Goal: Task Accomplishment & Management: Manage account settings

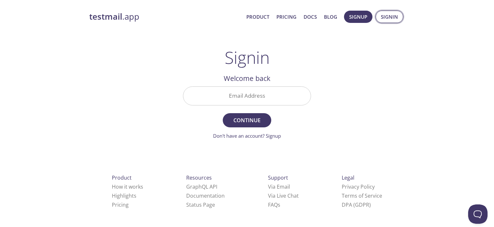
click at [387, 16] on span "Signin" at bounding box center [388, 17] width 17 height 8
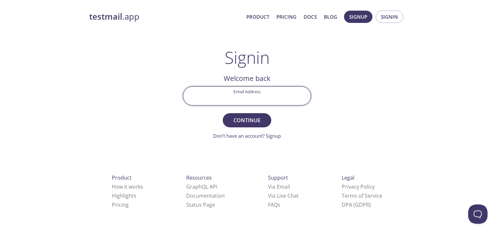
click at [283, 91] on input "Email Address" at bounding box center [246, 96] width 127 height 18
type input "[PERSON_NAME][EMAIL_ADDRESS][DOMAIN_NAME]"
click at [223, 113] on button "Continue" at bounding box center [247, 120] width 48 height 14
click at [246, 91] on input "Signin Security Code" at bounding box center [246, 96] width 127 height 18
paste input "VJCHMNF"
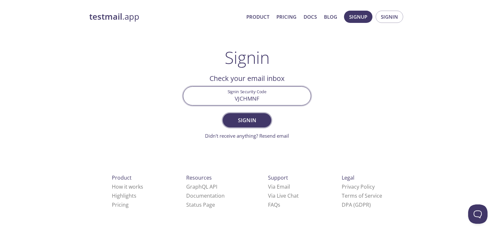
type input "VJCHMNF"
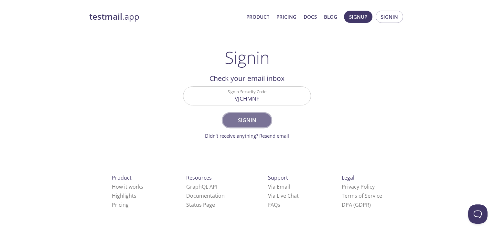
click at [259, 124] on span "Signin" at bounding box center [247, 120] width 34 height 9
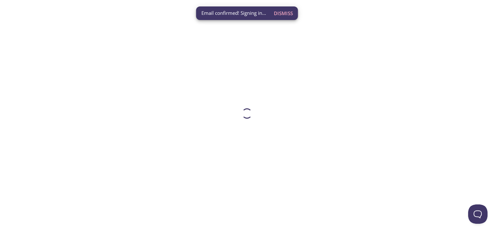
click at [285, 12] on span "Dismiss" at bounding box center [283, 13] width 19 height 8
